Goal: Navigation & Orientation: Find specific page/section

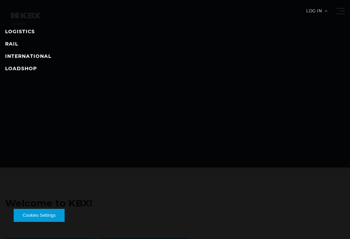
click at [34, 33] on link "LOGISTICS" at bounding box center [20, 31] width 30 height 6
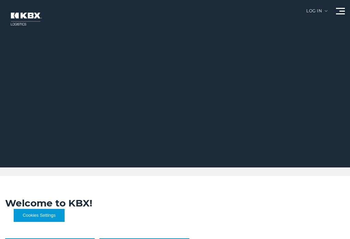
click at [316, 18] on div at bounding box center [175, 83] width 350 height 167
click at [310, 14] on div "Log in" at bounding box center [317, 13] width 21 height 9
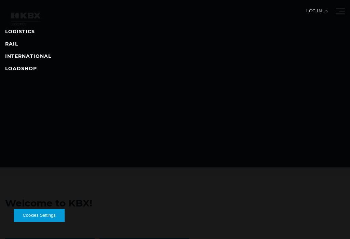
click at [30, 32] on link "LOGISTICS" at bounding box center [20, 31] width 30 height 6
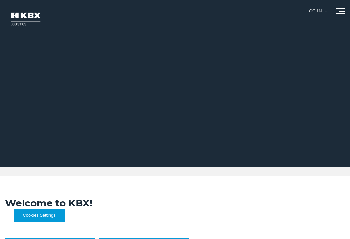
click at [316, 10] on div "Log in" at bounding box center [317, 13] width 21 height 9
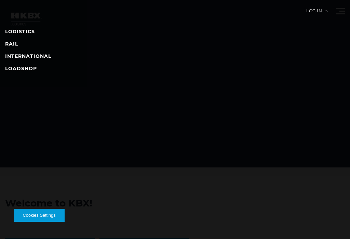
click at [30, 29] on link "LOGISTICS" at bounding box center [20, 31] width 30 height 6
